Goal: Transaction & Acquisition: Purchase product/service

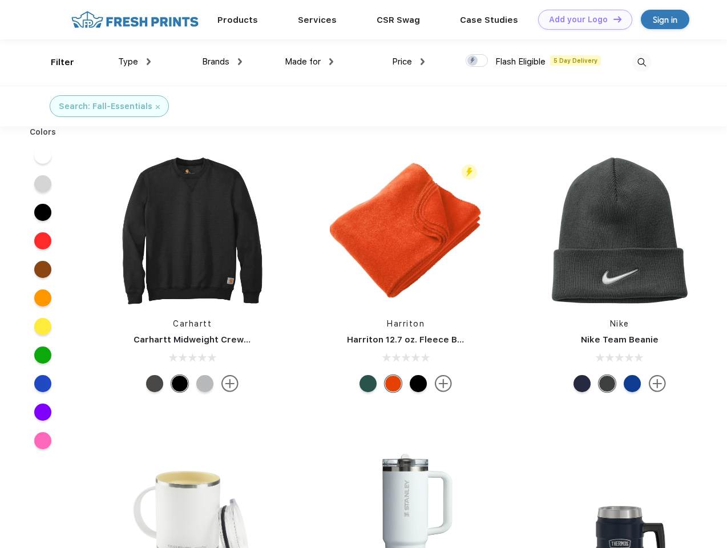
scroll to position [1, 0]
click at [581, 19] on link "Add your Logo Design Tool" at bounding box center [585, 20] width 94 height 20
click at [0, 0] on div "Design Tool" at bounding box center [0, 0] width 0 height 0
click at [612, 19] on link "Add your Logo Design Tool" at bounding box center [585, 20] width 94 height 20
click at [55, 62] on div "Filter" at bounding box center [62, 62] width 23 height 13
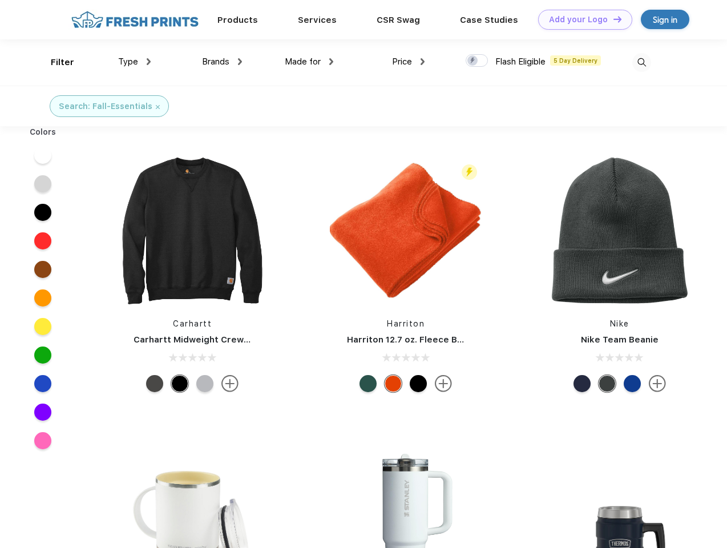
click at [135, 62] on span "Type" at bounding box center [128, 62] width 20 height 10
click at [222, 62] on span "Brands" at bounding box center [215, 62] width 27 height 10
click at [309, 62] on span "Made for" at bounding box center [303, 62] width 36 height 10
click at [409, 62] on span "Price" at bounding box center [402, 62] width 20 height 10
click at [477, 61] on div at bounding box center [477, 60] width 22 height 13
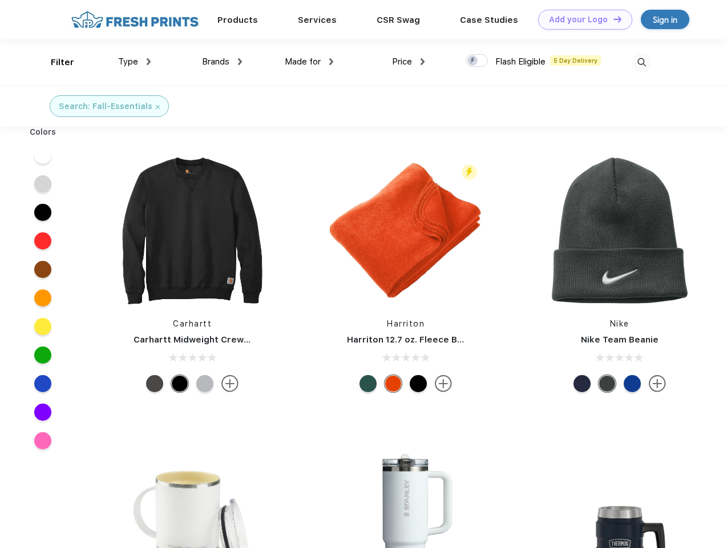
click at [473, 61] on input "checkbox" at bounding box center [469, 57] width 7 height 7
click at [642, 62] on img at bounding box center [641, 62] width 19 height 19
